Goal: Check status: Check status

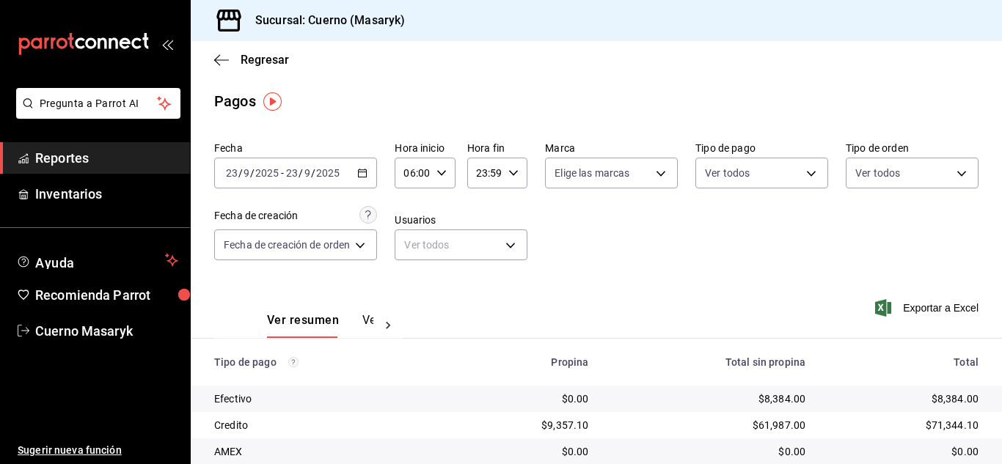
click at [426, 183] on input "06:00" at bounding box center [412, 172] width 35 height 29
click at [414, 249] on span "07" at bounding box center [411, 246] width 6 height 12
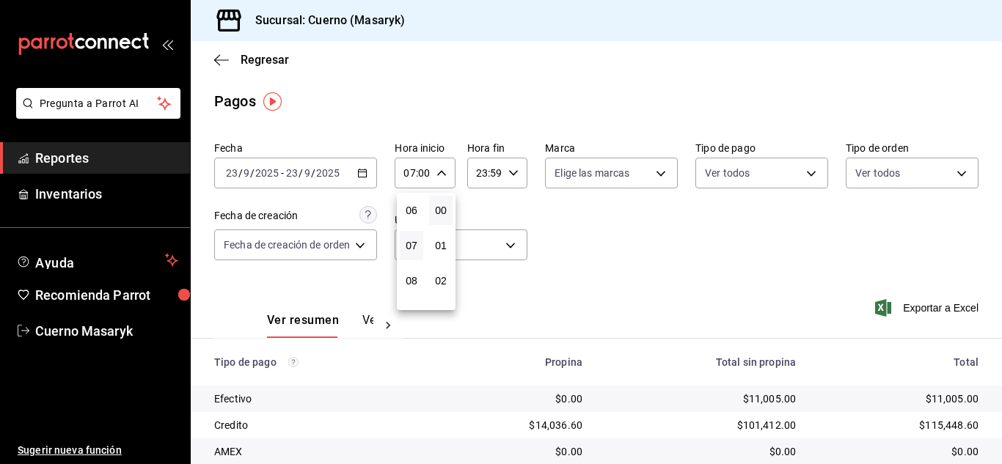
click at [667, 260] on div at bounding box center [501, 232] width 1002 height 464
click at [437, 177] on icon "button" at bounding box center [441, 173] width 10 height 10
click at [410, 243] on span "06" at bounding box center [411, 249] width 6 height 12
type input "06:00"
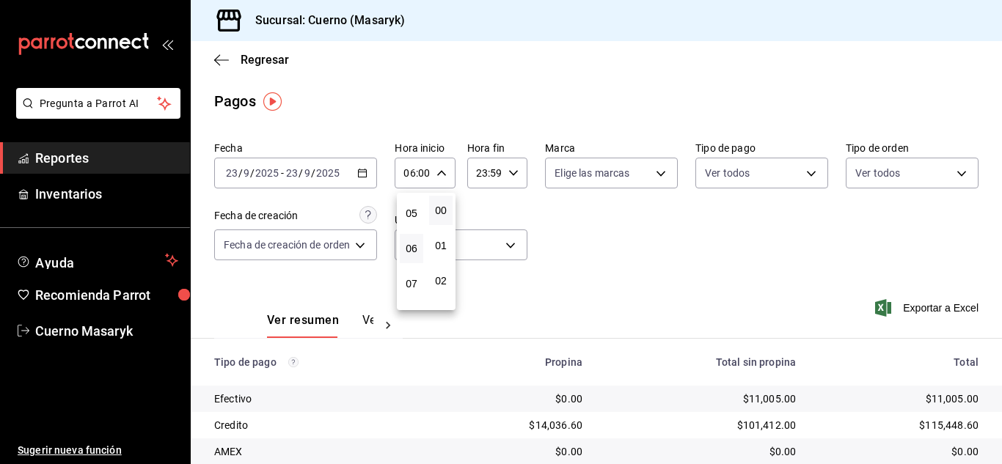
click at [643, 251] on div at bounding box center [501, 232] width 1002 height 464
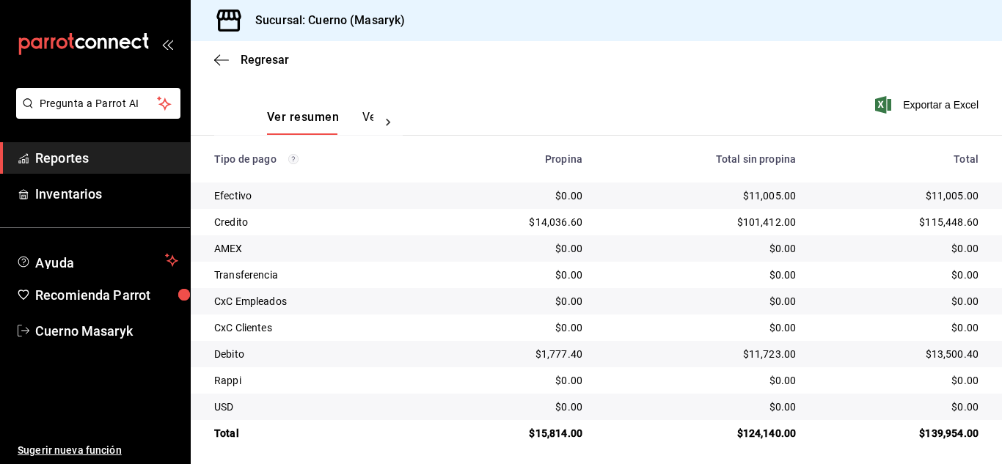
scroll to position [210, 0]
